Goal: Task Accomplishment & Management: Use online tool/utility

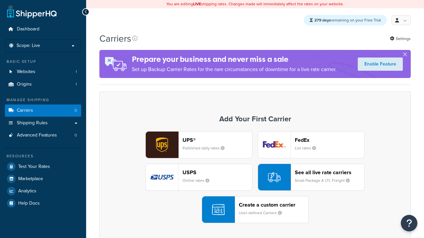
click at [255, 178] on div "UPS® Published daily rates FedEx List rates USPS Online rates See all live rate…" at bounding box center [254, 177] width 297 height 92
click at [255, 210] on div "Create a custom carrier User-defined Carriers" at bounding box center [274, 210] width 70 height 16
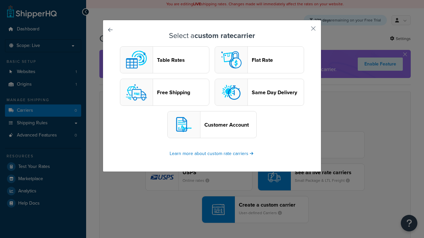
click at [165, 60] on header "Table Rates" at bounding box center [183, 60] width 52 height 6
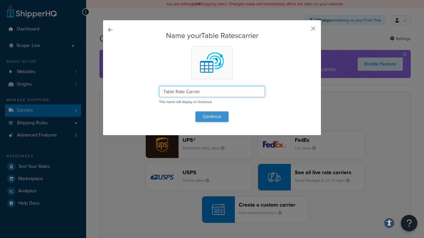
type input "Table Rate Carrier"
click at [212, 117] on button "Continue" at bounding box center [211, 117] width 33 height 11
click at [303, 31] on button "button" at bounding box center [304, 31] width 2 height 2
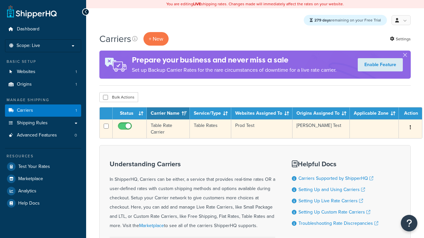
click at [410, 128] on icon "button" at bounding box center [410, 127] width 1 height 5
click at [0, 0] on link "Edit" at bounding box center [0, 0] width 0 height 0
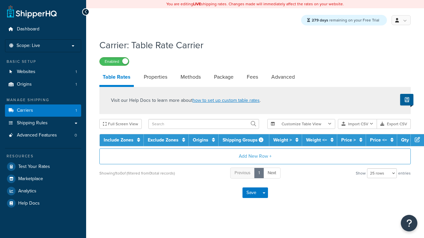
select select "25"
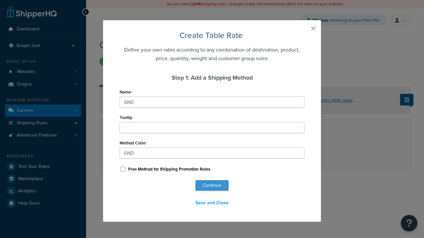
type input "GND"
click at [212, 186] on button "Continue" at bounding box center [211, 185] width 33 height 11
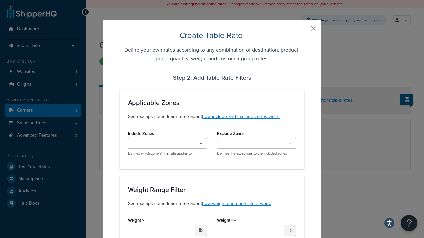
scroll to position [427, 0]
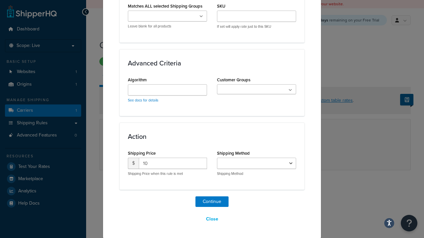
click at [251, 185] on button "Save" at bounding box center [251, 184] width 18 height 11
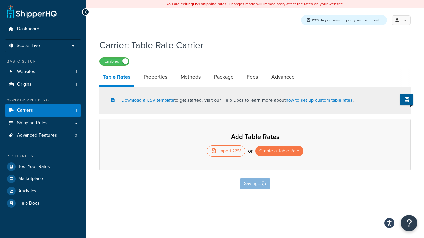
select select "25"
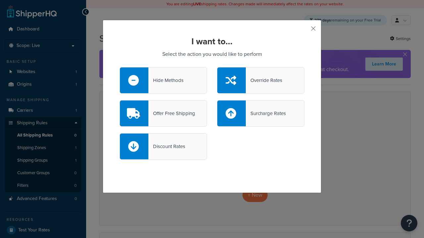
click at [261, 80] on div "Override Rates" at bounding box center [264, 80] width 36 height 9
click at [0, 0] on input "Override Rates" at bounding box center [0, 0] width 0 height 0
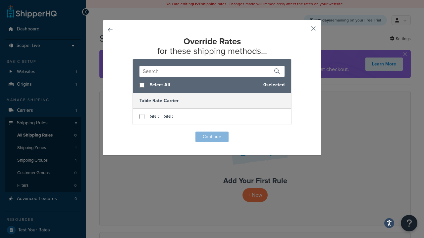
click at [304, 30] on button "button" at bounding box center [304, 31] width 2 height 2
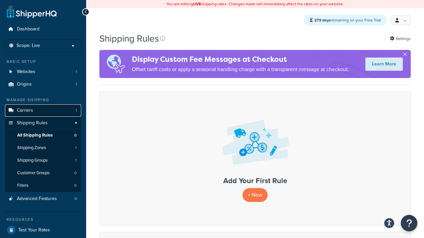
click at [69, 114] on link "Carriers 1" at bounding box center [43, 111] width 76 height 12
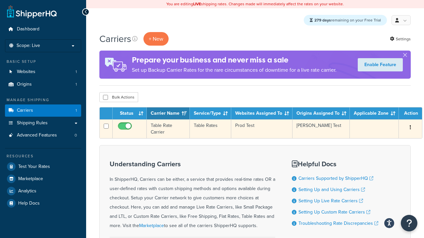
click at [168, 127] on td "Table Rate Carrier" at bounding box center [168, 129] width 43 height 19
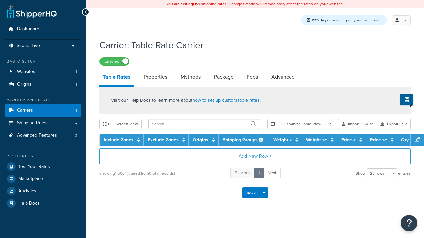
select select "25"
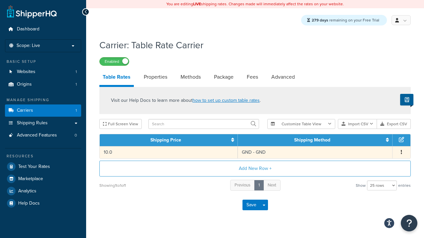
click at [402, 151] on icon "button" at bounding box center [401, 152] width 1 height 5
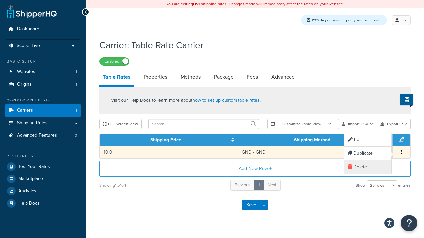
click at [359, 171] on div "Delete" at bounding box center [367, 168] width 47 height 14
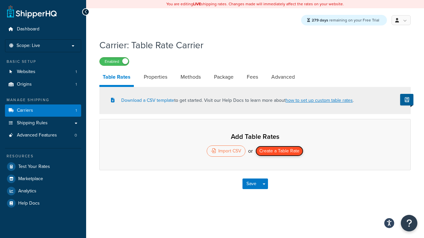
click at [281, 153] on button "Create a Table Rate" at bounding box center [279, 151] width 48 height 11
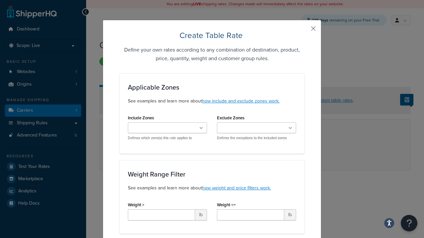
click at [304, 30] on button "button" at bounding box center [304, 31] width 2 height 2
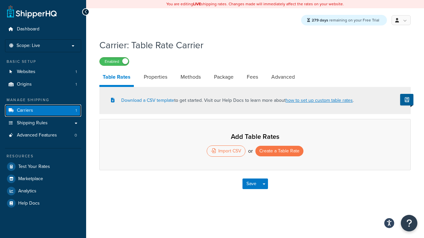
click at [58, 112] on link "Carriers 1" at bounding box center [43, 111] width 76 height 12
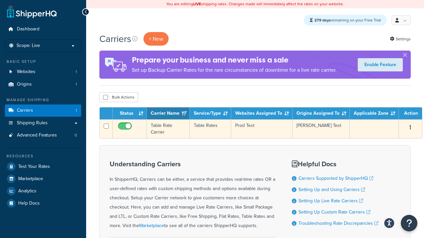
click at [411, 126] on div "Edit Duplicate Delete" at bounding box center [410, 128] width 15 height 11
click at [407, 128] on button "button" at bounding box center [410, 128] width 9 height 11
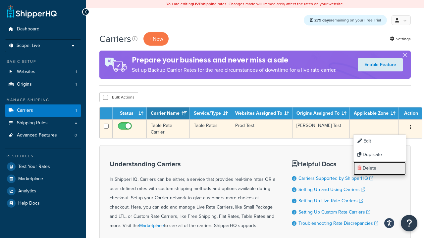
click at [370, 168] on link "Delete" at bounding box center [379, 169] width 52 height 14
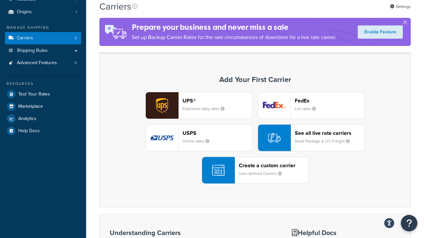
scroll to position [100, 0]
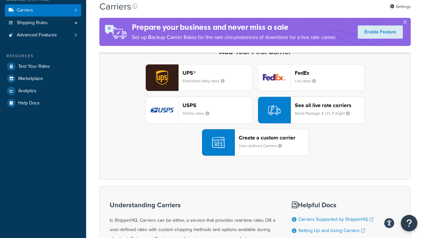
click at [284, 146] on small "User-defined Carriers" at bounding box center [263, 146] width 48 height 6
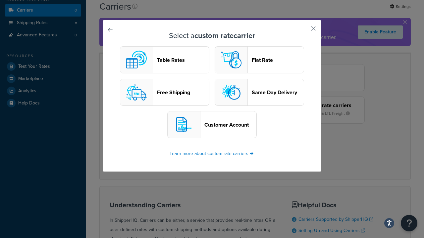
click at [188, 69] on button "Table Rates" at bounding box center [164, 59] width 89 height 27
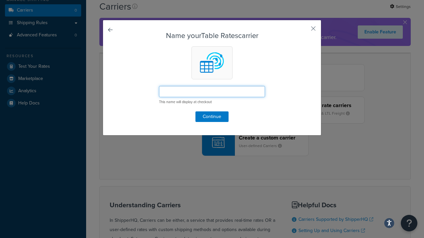
click at [184, 92] on input "text" at bounding box center [212, 91] width 106 height 11
type input "Table Rates"
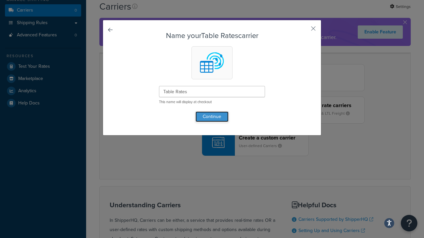
click at [196, 114] on button "Continue" at bounding box center [211, 117] width 33 height 11
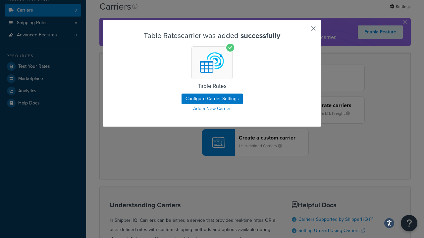
click at [304, 30] on button "button" at bounding box center [304, 31] width 2 height 2
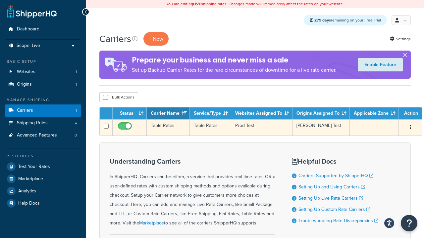
click at [168, 134] on td "Table Rates" at bounding box center [168, 128] width 43 height 16
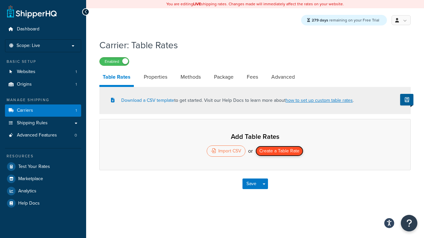
click at [294, 151] on button "Create a Table Rate" at bounding box center [279, 151] width 48 height 11
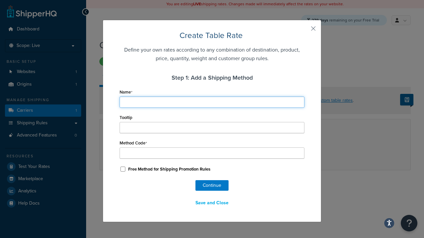
click at [144, 102] on input "Name" at bounding box center [212, 102] width 185 height 11
type input "G"
type input "Gr"
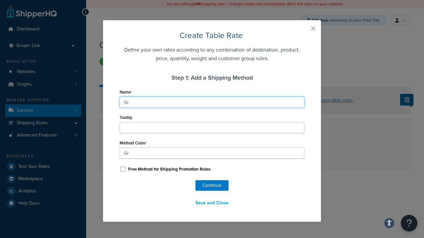
type input "Gro"
type input "Grou"
type input "Groun"
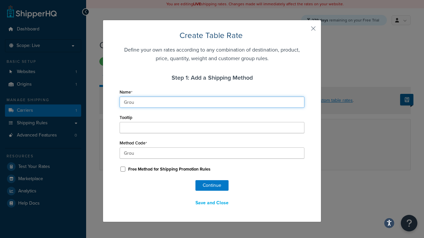
type input "Groun"
type input "Ground"
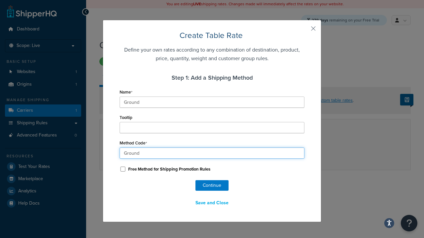
drag, startPoint x: 147, startPoint y: 153, endPoint x: 98, endPoint y: 153, distance: 49.0
click at [98, 153] on div "Create Table Rate Define your own rates according to any combination of destina…" at bounding box center [212, 119] width 424 height 238
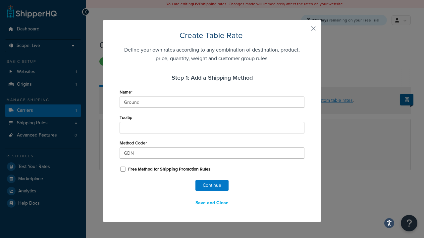
click at [142, 177] on div "Create Table Rate Define your own rates according to any combination of destina…" at bounding box center [212, 119] width 185 height 179
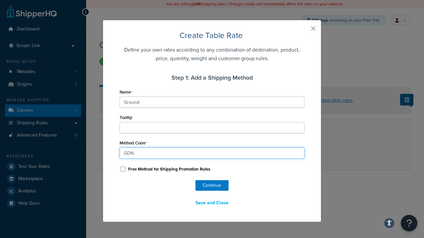
click at [135, 151] on input "GDN" at bounding box center [212, 153] width 185 height 11
type input "GND"
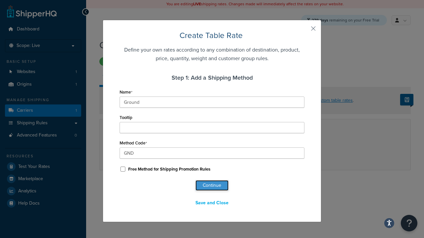
click at [214, 184] on button "Continue" at bounding box center [211, 185] width 33 height 11
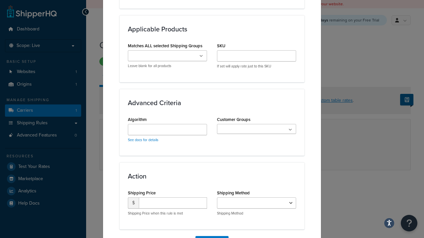
select select "181396"
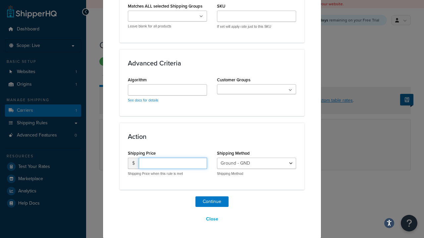
click at [171, 166] on input "number" at bounding box center [173, 163] width 68 height 11
type input "3"
click at [210, 197] on button "Continue" at bounding box center [211, 202] width 33 height 11
select select "25"
